Goal: Check status

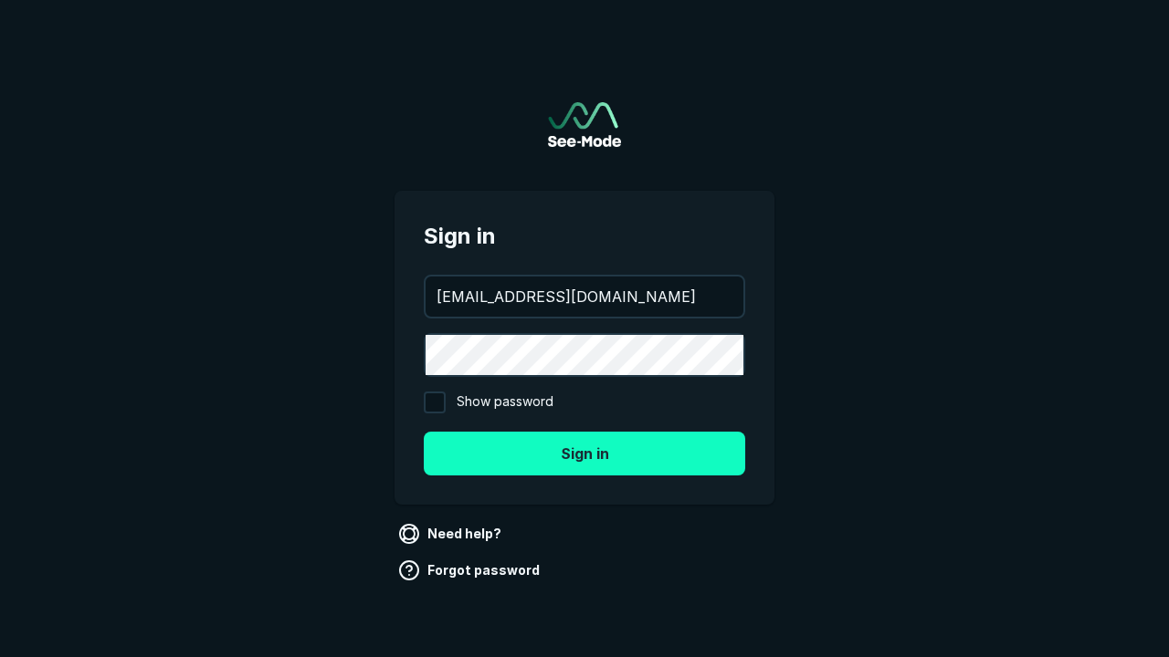
click at [584, 453] on button "Sign in" at bounding box center [584, 454] width 321 height 44
